Goal: Information Seeking & Learning: Check status

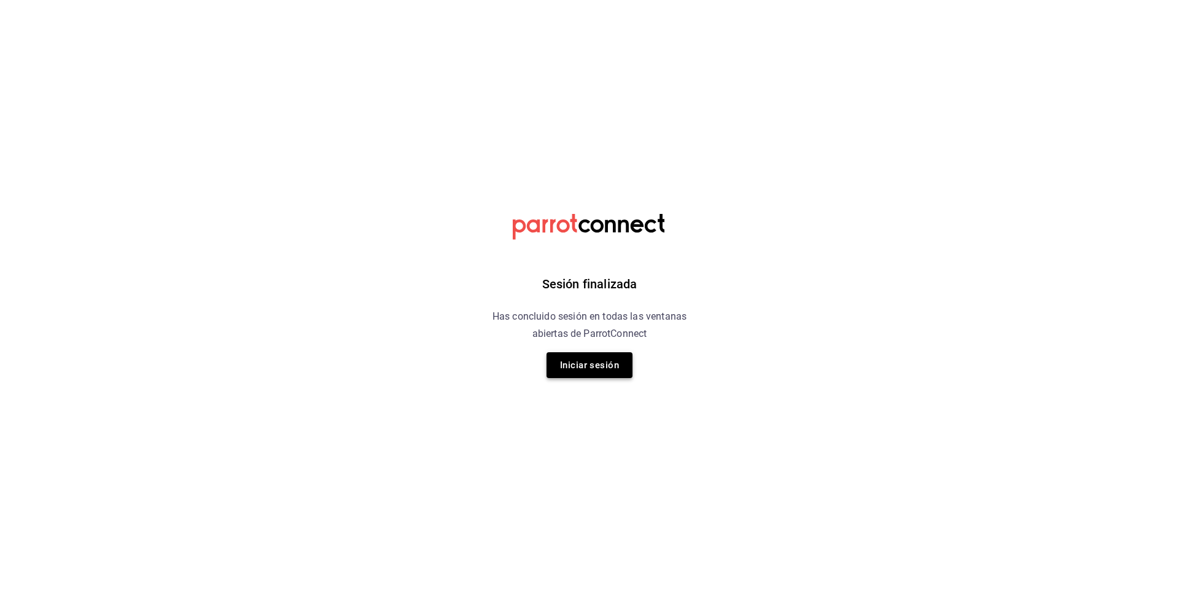
click at [593, 364] on button "Iniciar sesión" at bounding box center [590, 365] width 86 height 26
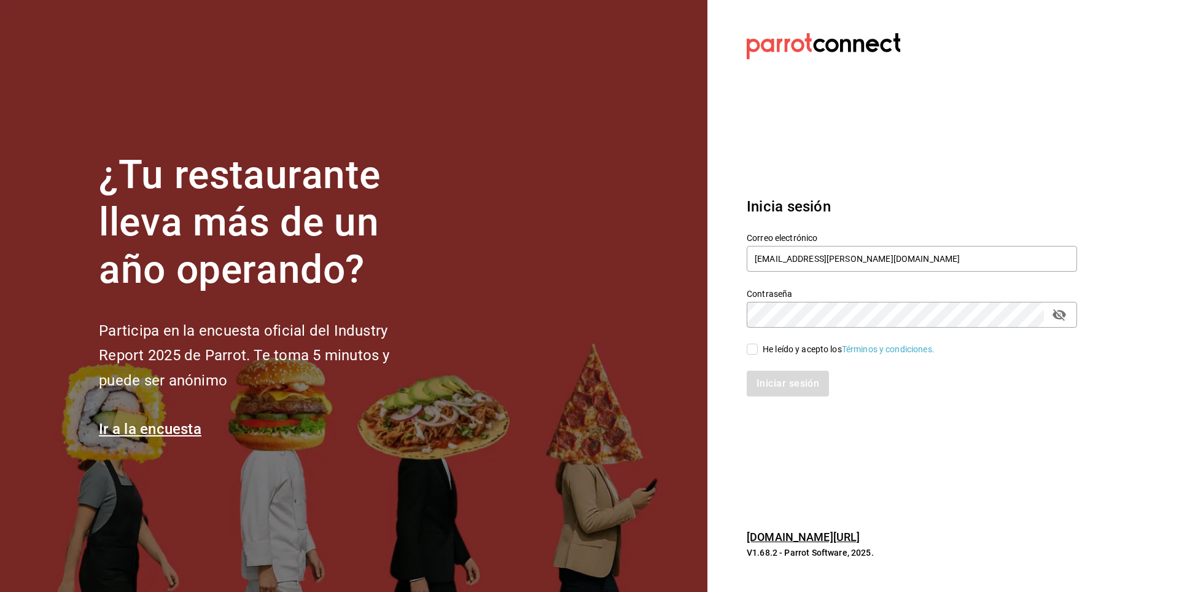
click at [750, 346] on input "He leído y acepto los Términos y condiciones." at bounding box center [752, 348] width 11 height 11
checkbox input "true"
click at [780, 392] on button "Iniciar sesión" at bounding box center [789, 383] width 84 height 26
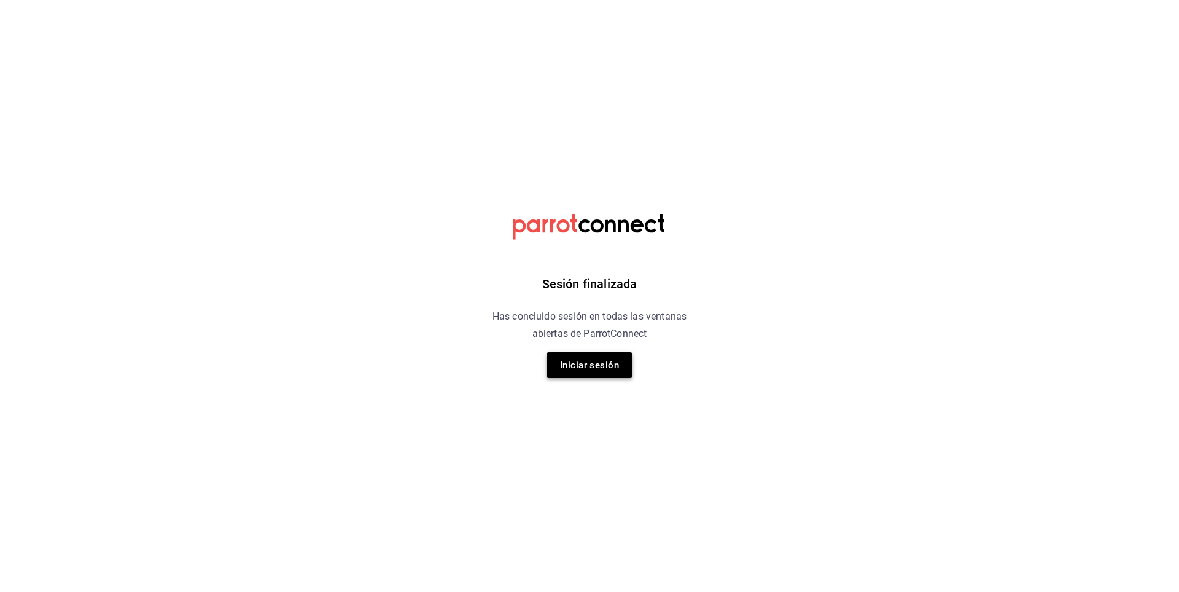
click at [600, 368] on button "Iniciar sesión" at bounding box center [590, 365] width 86 height 26
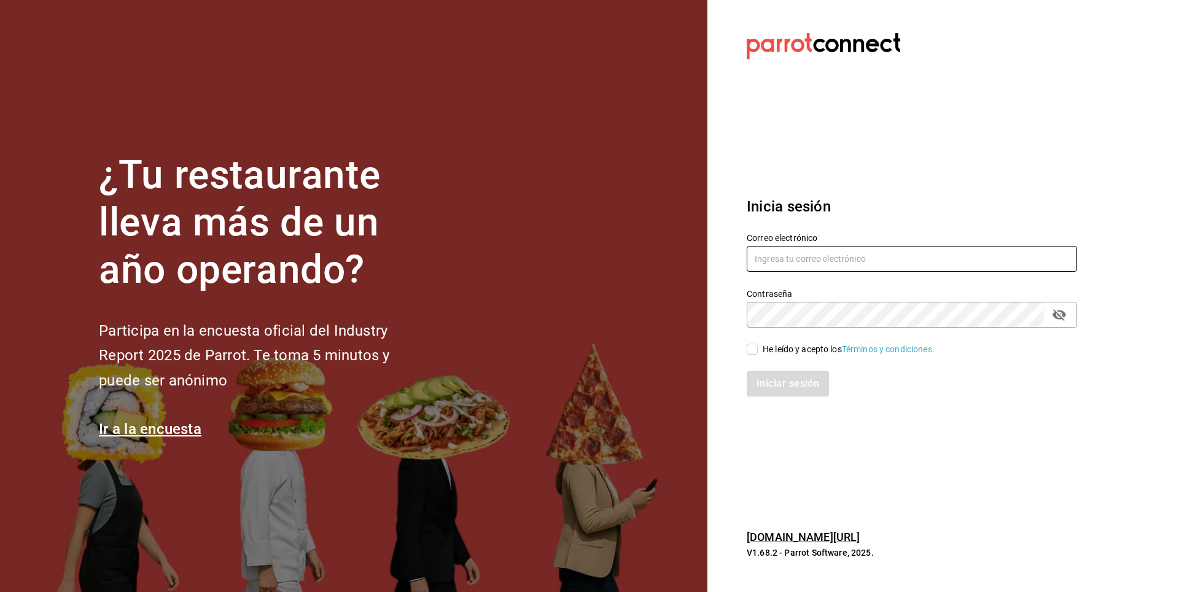
type input "arian.meza@grupoimperio.org"
click at [751, 350] on input "He leído y acepto los Términos y condiciones." at bounding box center [752, 348] width 11 height 11
checkbox input "true"
drag, startPoint x: 789, startPoint y: 380, endPoint x: 810, endPoint y: 388, distance: 22.4
click at [789, 380] on button "Iniciar sesión" at bounding box center [789, 383] width 84 height 26
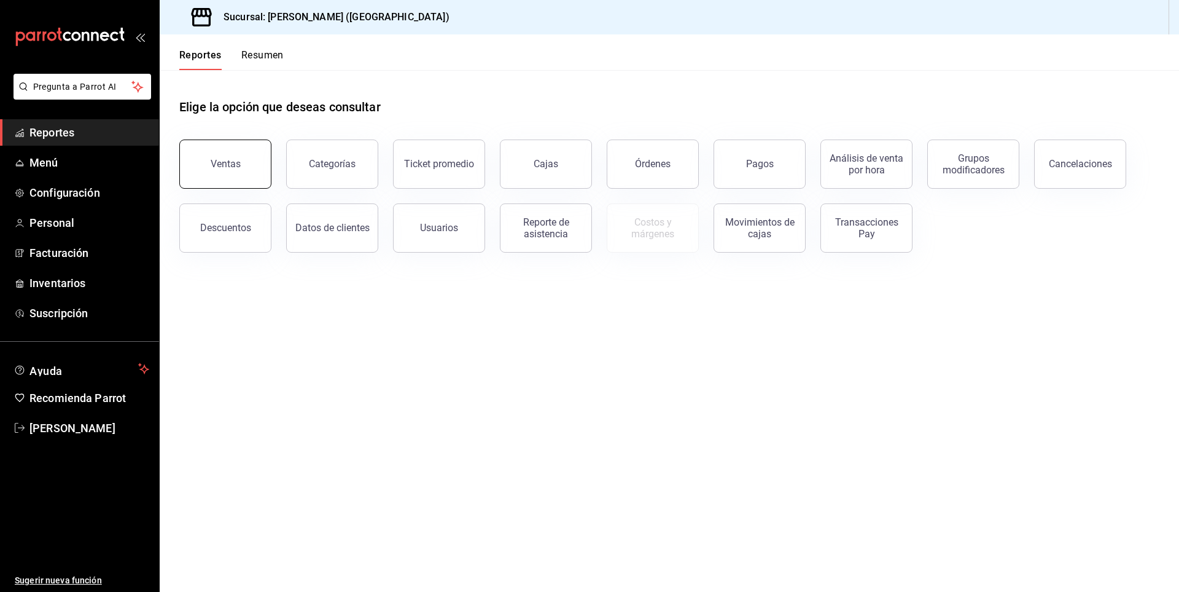
click at [230, 162] on div "Ventas" at bounding box center [226, 164] width 30 height 12
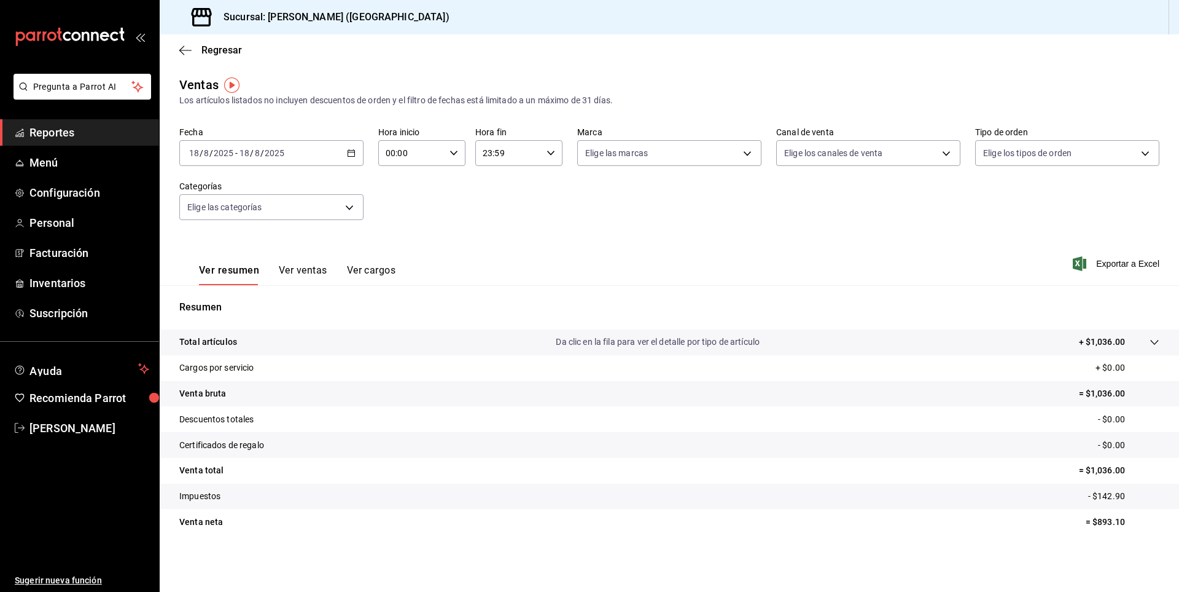
click at [745, 458] on tr "Venta total = $1,036.00" at bounding box center [670, 471] width 1020 height 26
click at [68, 131] on span "Reportes" at bounding box center [89, 132] width 120 height 17
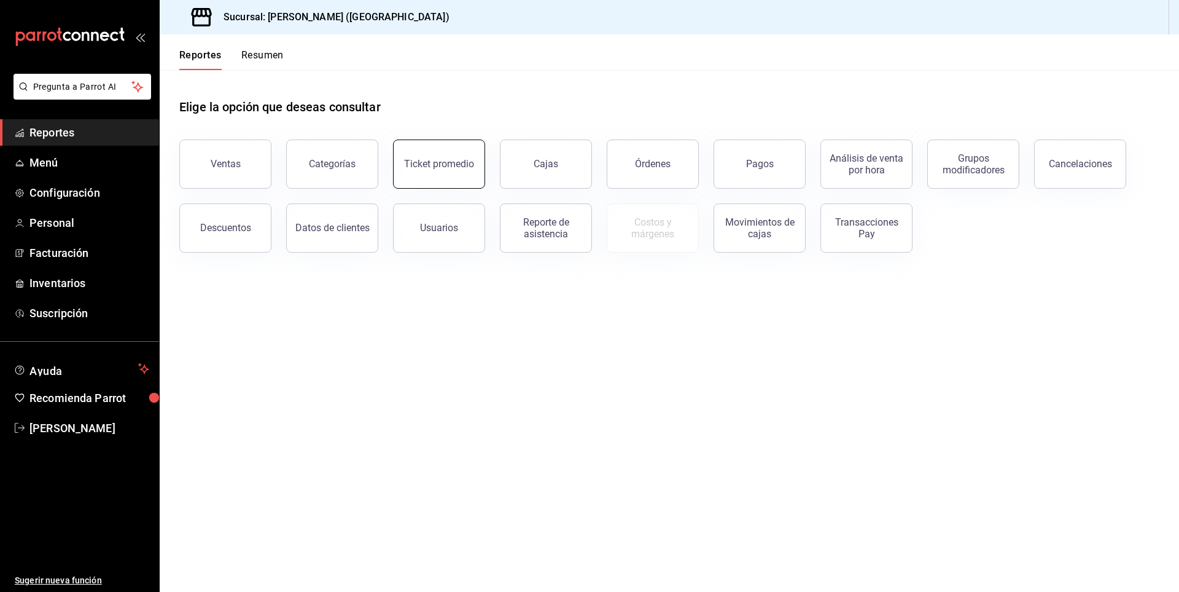
click at [463, 173] on button "Ticket promedio" at bounding box center [439, 163] width 92 height 49
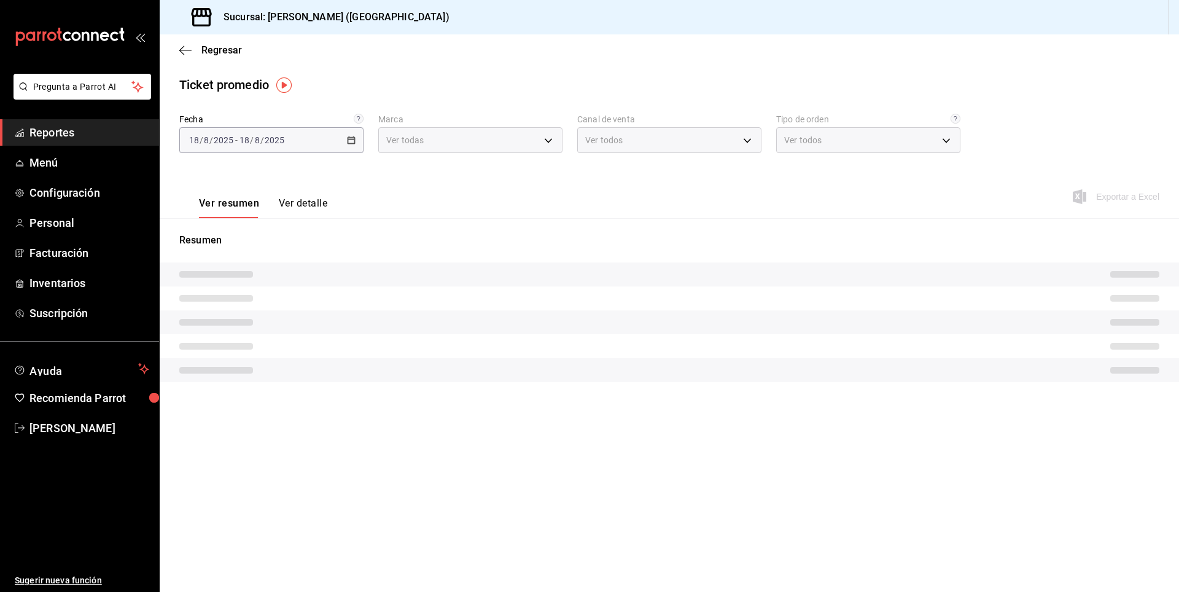
type input "cf0deccf-32cb-456f-8ded-2e43041ed870"
type input "PARROT,UBER_EATS,RAPPI,DIDI_FOOD,ONLINE"
type input "a1201828-f705-4d71-8967-87c02f7a82ae,a3af7f38-45f7-4b7f-a73d-d0ef4b3d8a60,8380e…"
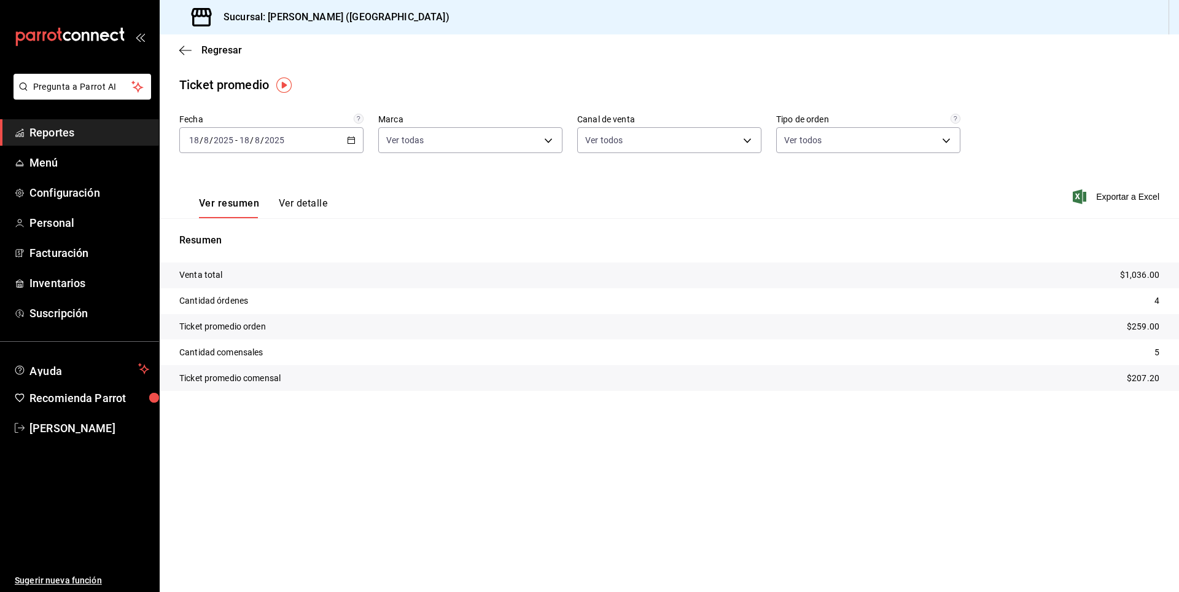
click at [346, 140] on div "[DATE] [DATE] - [DATE] [DATE]" at bounding box center [271, 140] width 184 height 26
click at [244, 286] on span "Rango de fechas" at bounding box center [237, 287] width 95 height 13
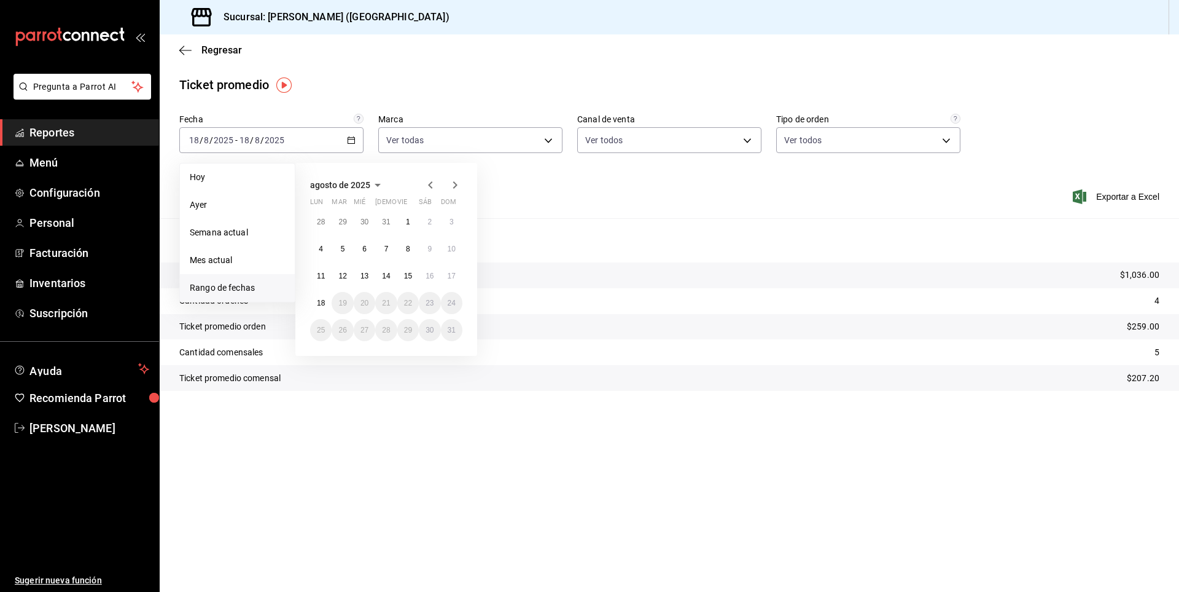
click at [427, 179] on icon "button" at bounding box center [430, 185] width 15 height 15
click at [350, 280] on button "15" at bounding box center [343, 281] width 22 height 22
click at [454, 173] on div "[PERSON_NAME] de 2025 lun mar [PERSON_NAME] vie sáb dom 30 1 2 3 4 5 6 7 8 9 10…" at bounding box center [386, 262] width 182 height 198
click at [457, 184] on icon "button" at bounding box center [455, 187] width 15 height 15
click at [394, 278] on button "14" at bounding box center [386, 276] width 22 height 22
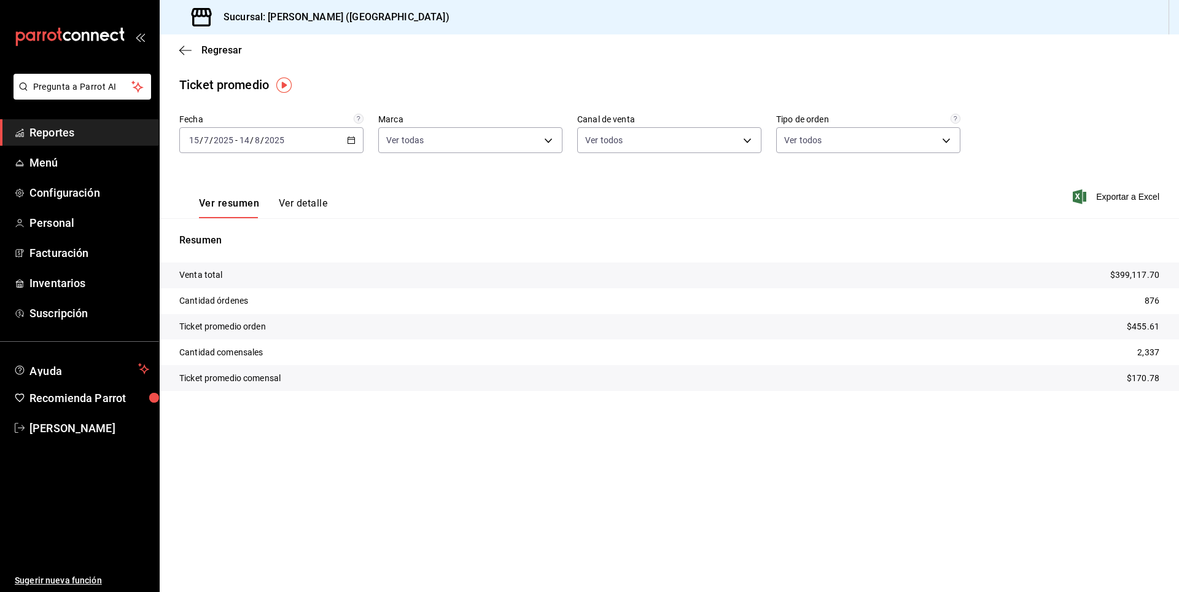
click at [310, 202] on button "Ver detalle" at bounding box center [303, 207] width 49 height 21
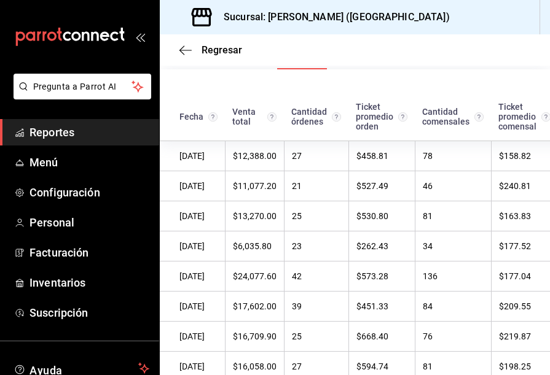
scroll to position [193, 0]
